Goal: Ask a question

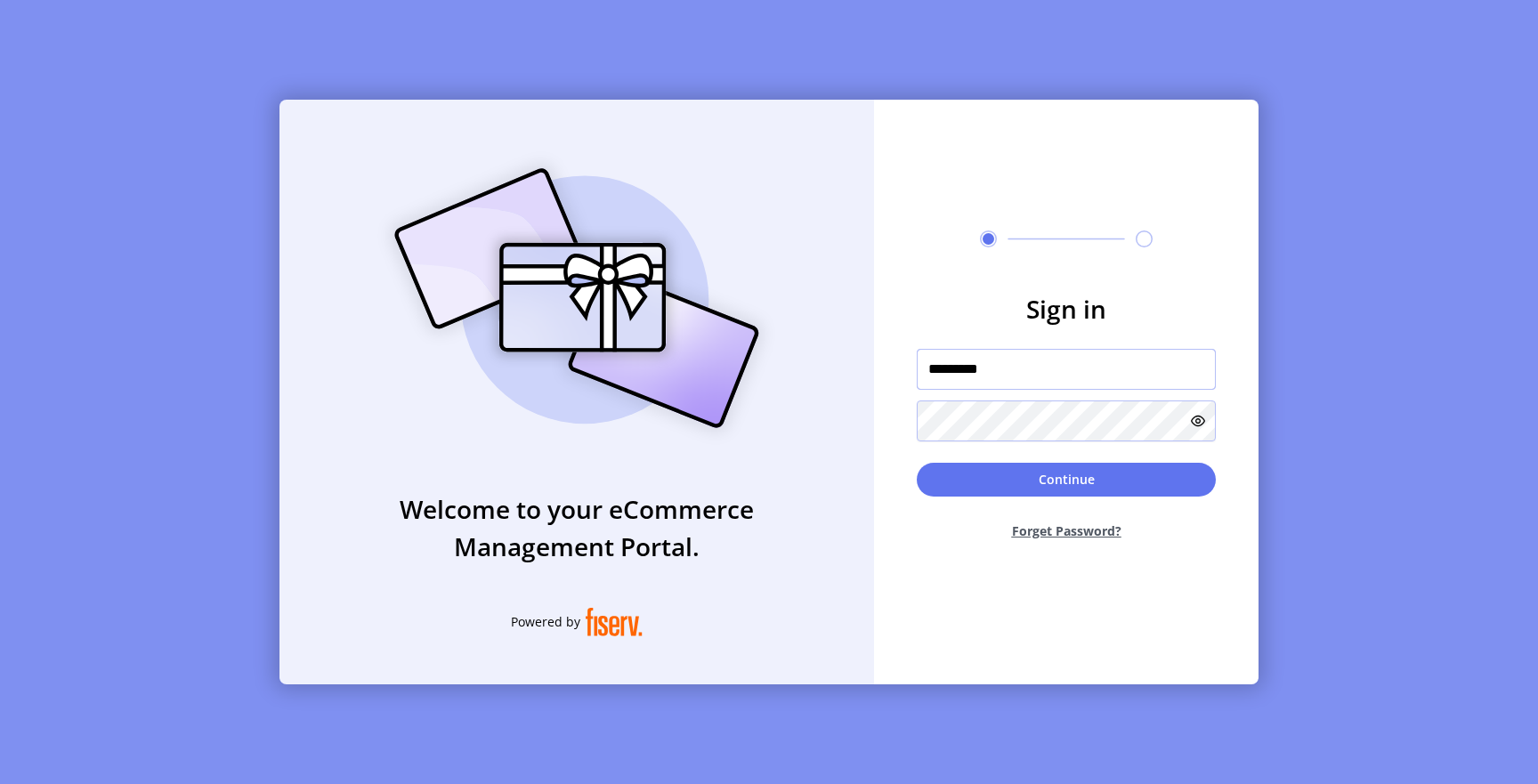
click at [974, 368] on input "*********" at bounding box center [1066, 369] width 299 height 41
type input "**********"
click at [1022, 463] on button "Continue" at bounding box center [1066, 479] width 299 height 33
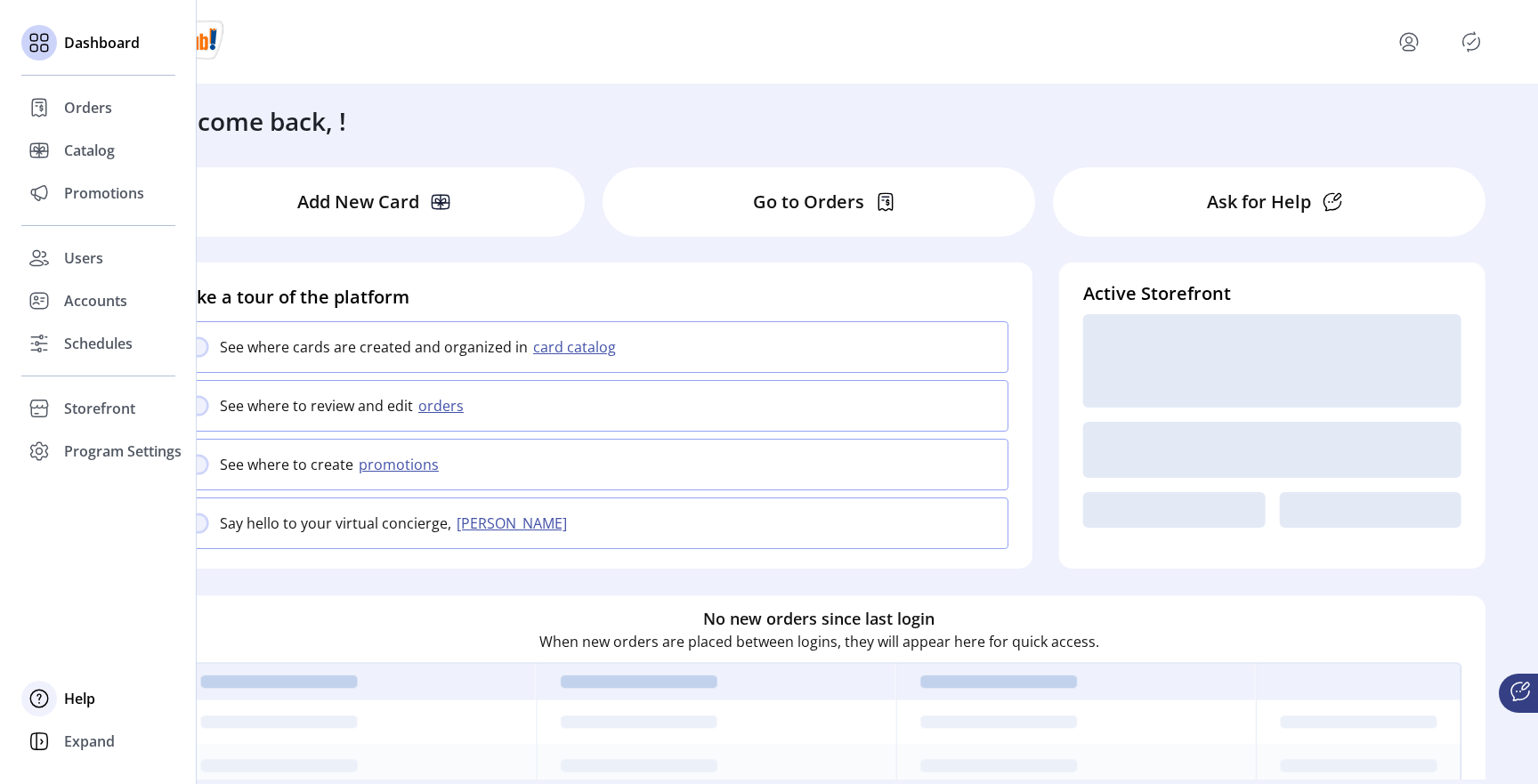
click at [80, 693] on span "Help" at bounding box center [79, 698] width 31 height 21
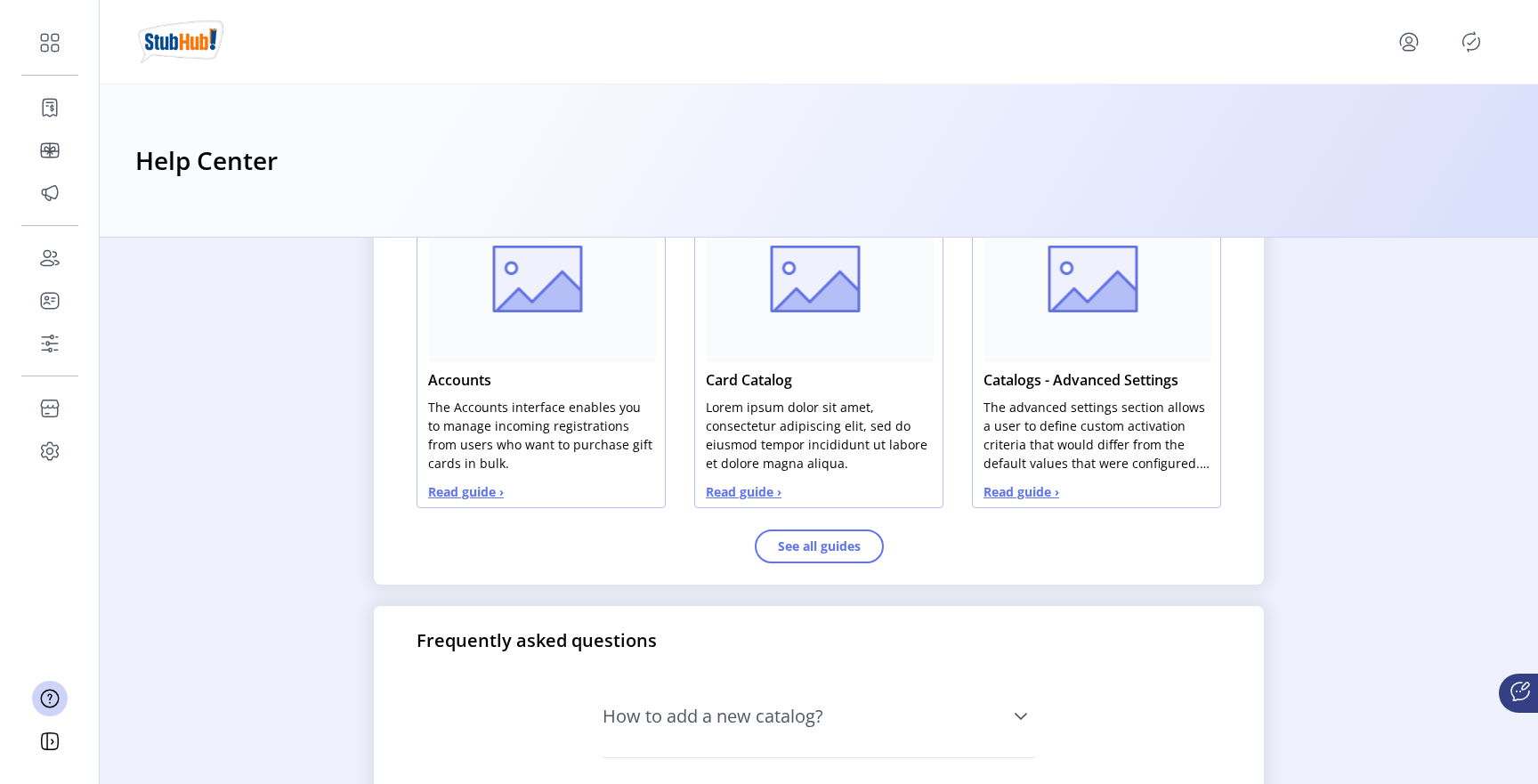
scroll to position [957, 0]
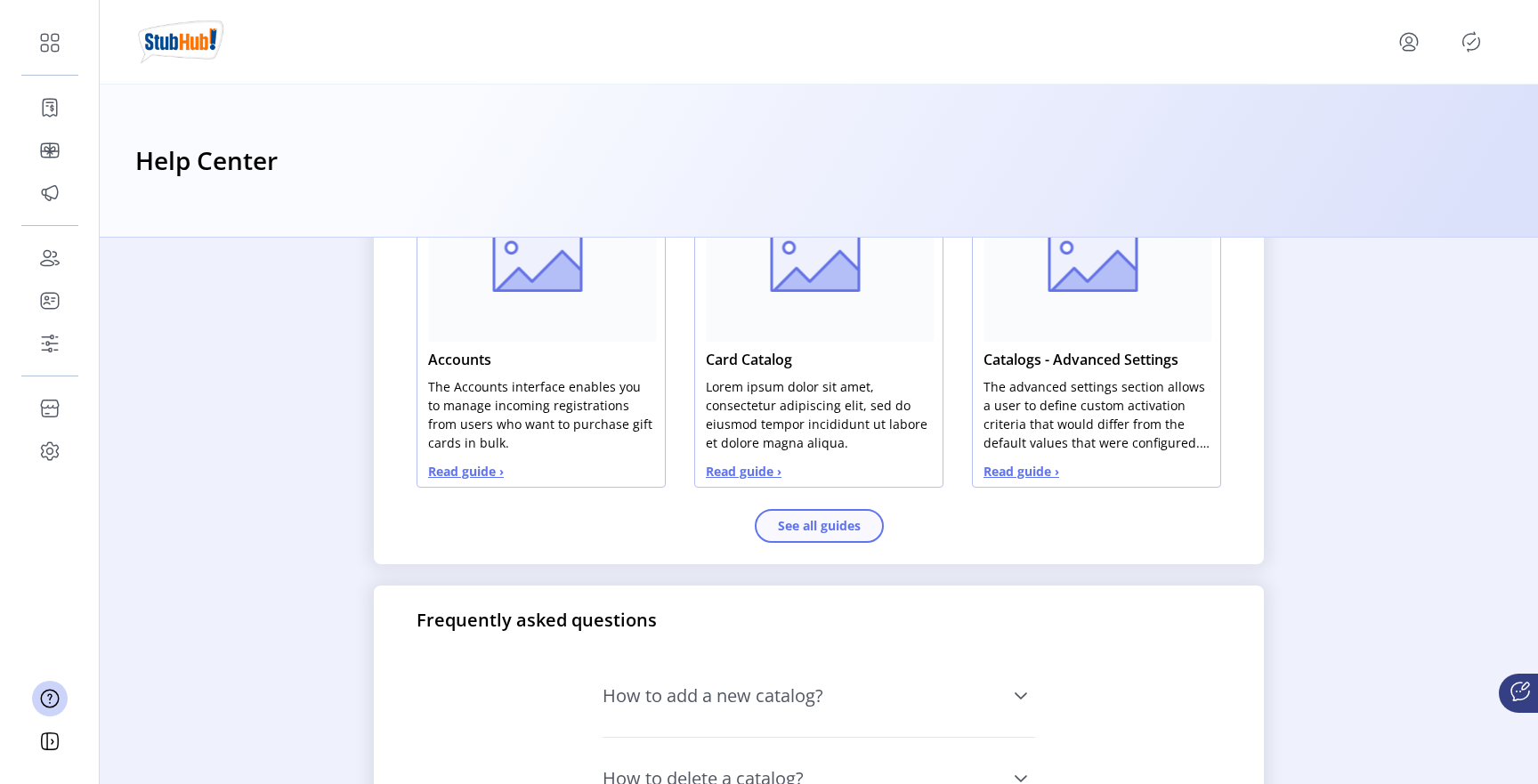
click at [789, 522] on button "See all guides" at bounding box center [819, 525] width 129 height 33
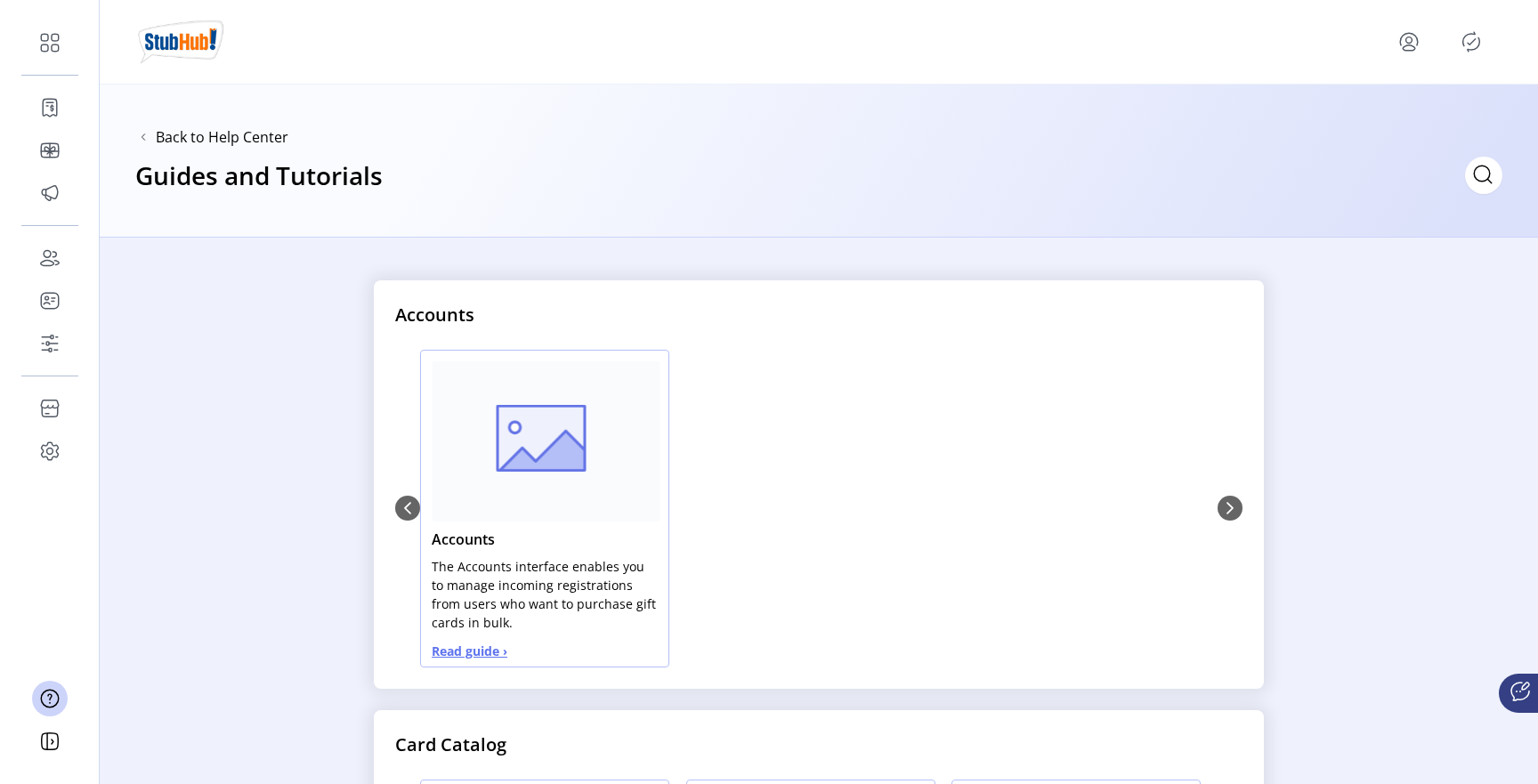
click at [146, 127] on div "Back to Help Center" at bounding box center [212, 136] width 153 height 21
click at [166, 143] on span "Back to Help Center" at bounding box center [221, 136] width 133 height 21
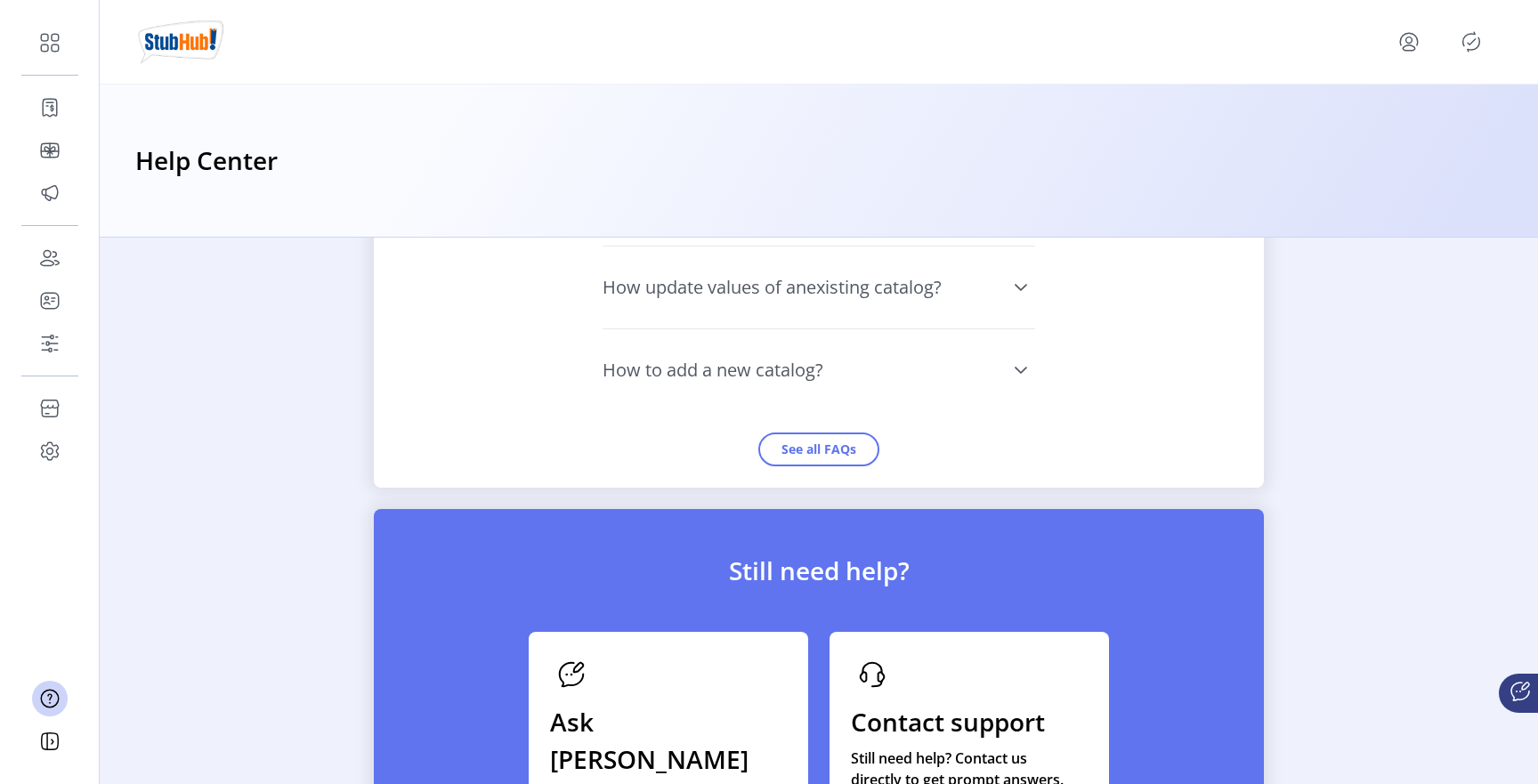
scroll to position [1891, 0]
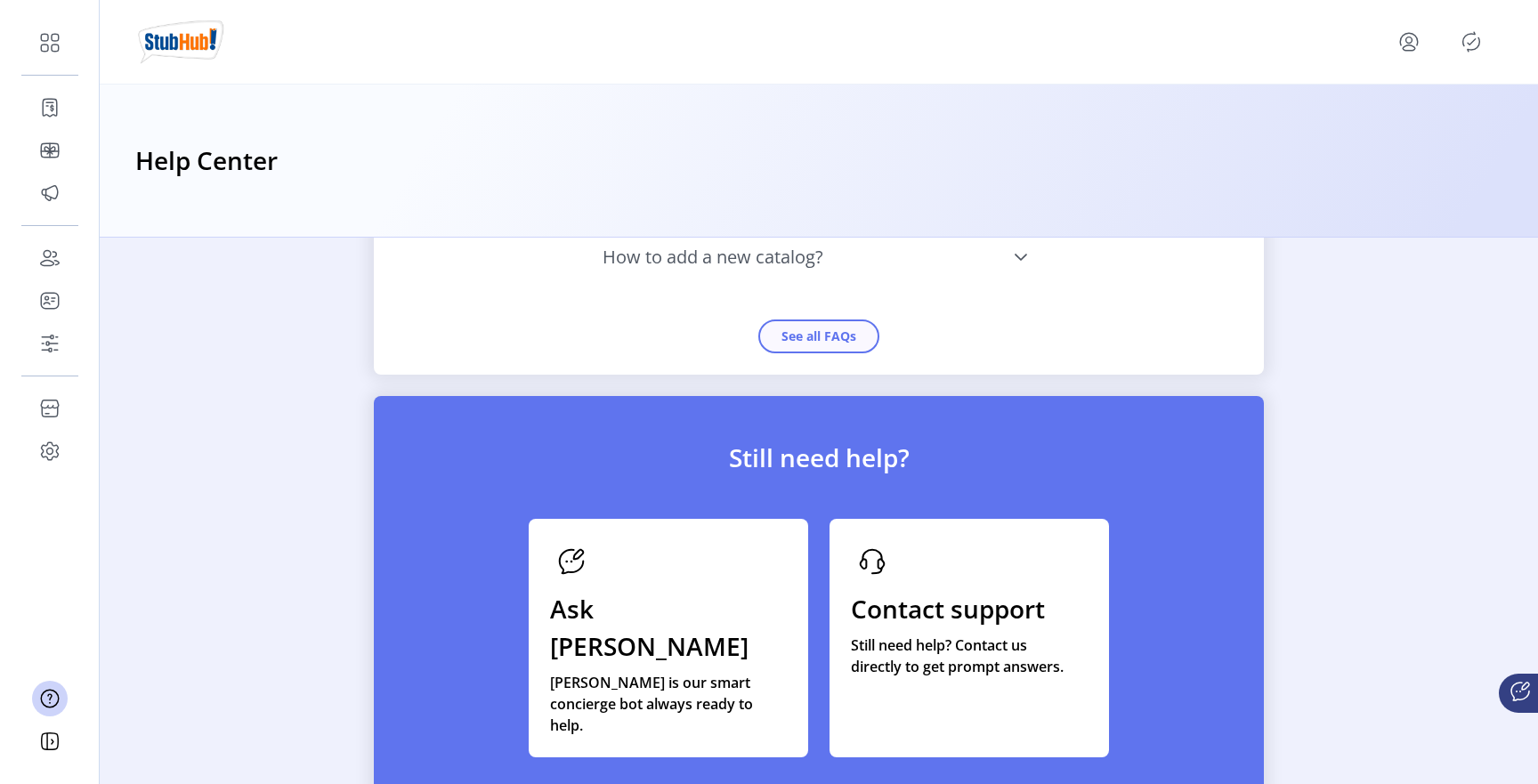
click at [786, 336] on button "See all FAQs" at bounding box center [819, 336] width 121 height 33
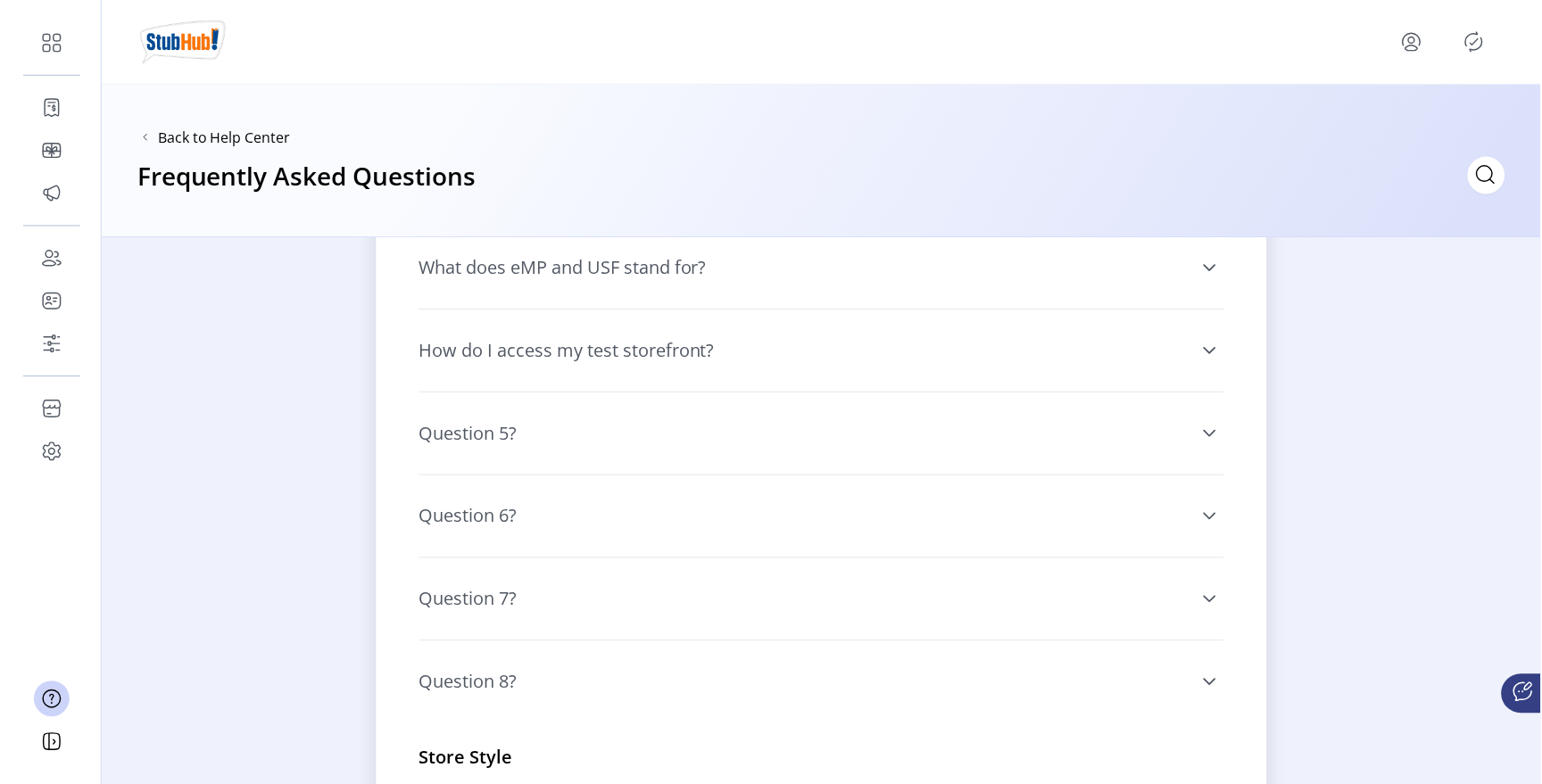
scroll to position [1111, 0]
click at [1196, 427] on link "Question 5?" at bounding box center [820, 431] width 806 height 60
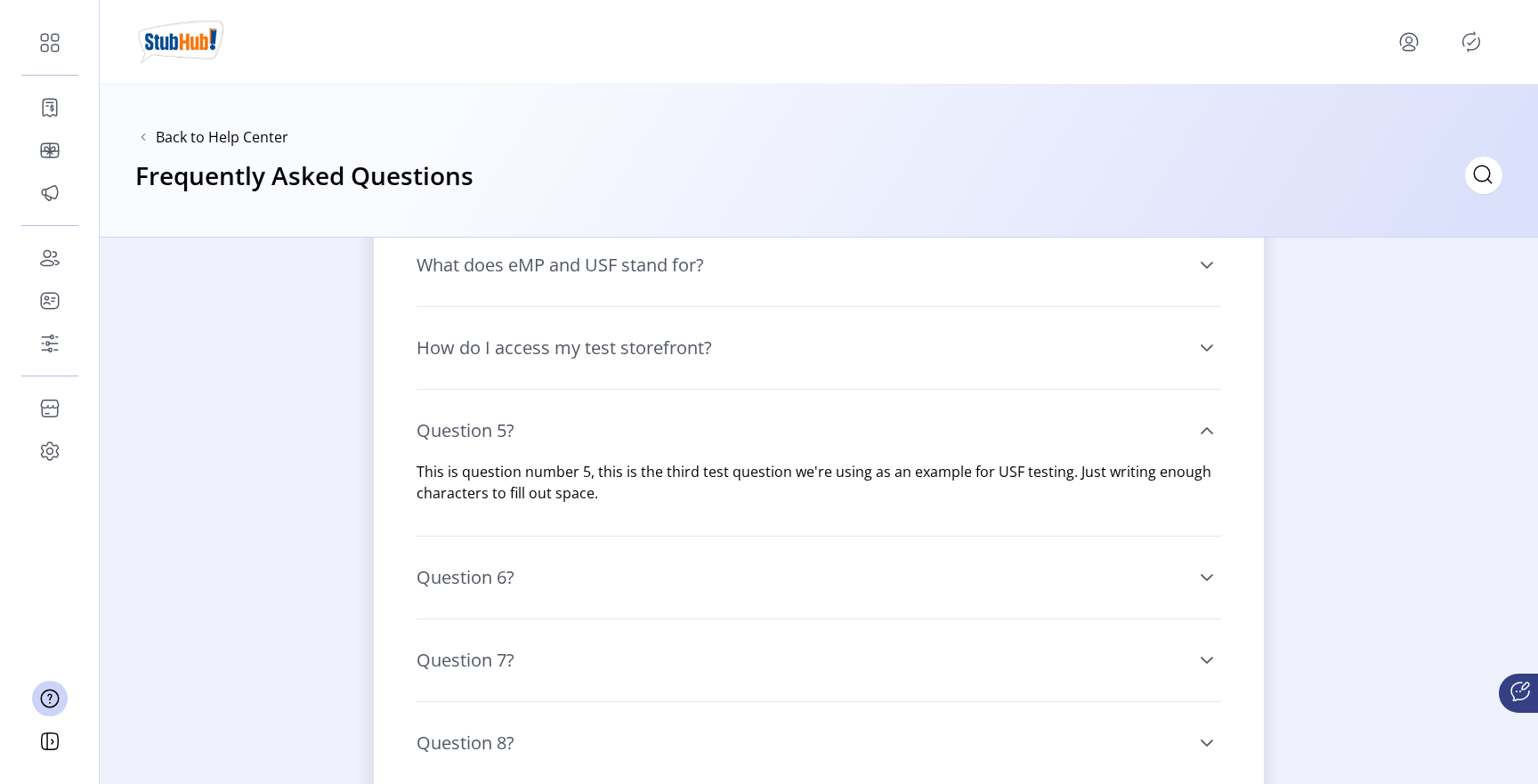
click at [1193, 426] on link "Question 5?" at bounding box center [818, 430] width 804 height 60
